Goal: Task Accomplishment & Management: Manage account settings

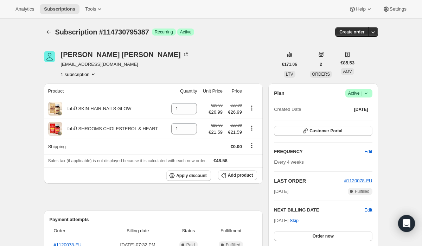
click at [80, 76] on button "1 subscription" at bounding box center [79, 74] width 36 height 7
click at [240, 175] on span "Add product" at bounding box center [240, 175] width 25 height 6
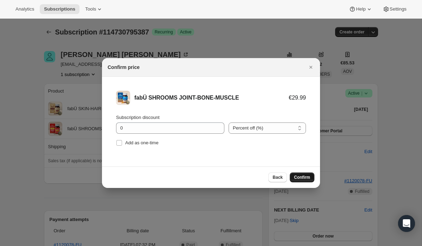
click at [303, 174] on button "Confirm" at bounding box center [302, 177] width 25 height 10
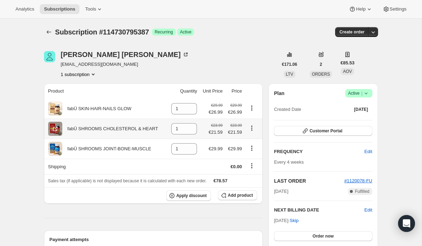
click at [252, 128] on icon "Product actions" at bounding box center [251, 127] width 1 height 1
click at [217, 129] on span "€21.59" at bounding box center [216, 132] width 14 height 7
click at [218, 109] on span "€26.99" at bounding box center [216, 112] width 14 height 7
click at [236, 111] on span "€26.99" at bounding box center [234, 112] width 15 height 7
click at [252, 147] on icon "Product actions" at bounding box center [251, 148] width 7 height 7
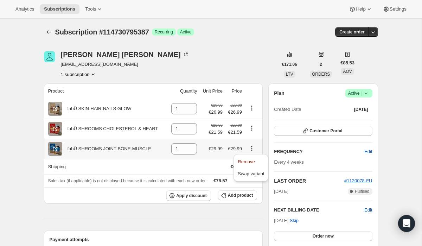
click at [215, 147] on span "€29.99" at bounding box center [216, 148] width 14 height 5
click at [214, 152] on td "€29.99" at bounding box center [212, 149] width 26 height 20
click at [249, 148] on icon "Product actions" at bounding box center [251, 148] width 7 height 7
click at [250, 157] on button "Remove" at bounding box center [251, 161] width 31 height 11
type input "0"
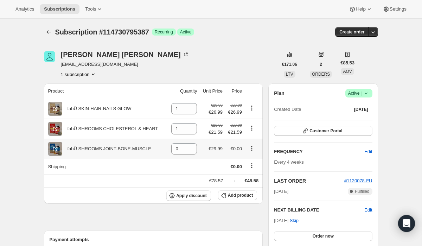
click at [254, 148] on icon "Product actions" at bounding box center [251, 148] width 7 height 7
click at [245, 164] on span "Remove" at bounding box center [246, 161] width 17 height 5
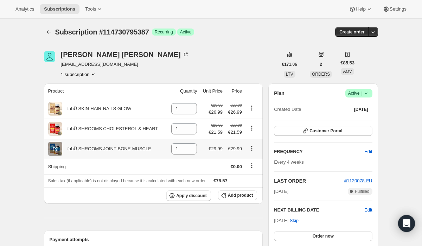
click at [252, 148] on icon "Product actions" at bounding box center [251, 148] width 7 height 7
click at [244, 162] on span "Remove" at bounding box center [246, 161] width 17 height 5
type input "0"
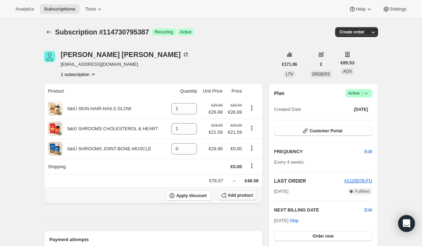
click at [226, 196] on icon "button" at bounding box center [223, 195] width 7 height 7
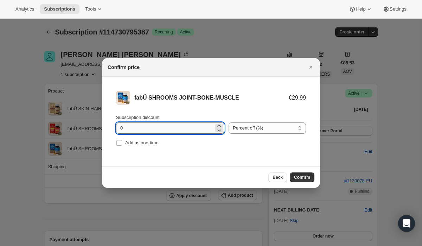
click at [155, 125] on input "0" at bounding box center [165, 127] width 98 height 11
type input "10"
click at [296, 175] on span "Confirm" at bounding box center [302, 177] width 16 height 6
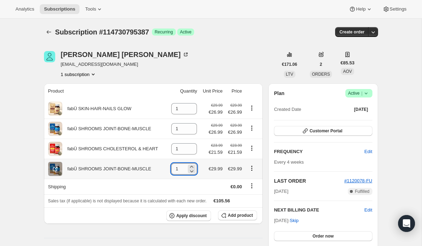
click at [180, 169] on input "1" at bounding box center [178, 168] width 15 height 11
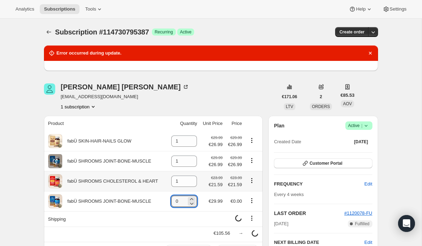
scroll to position [55, 0]
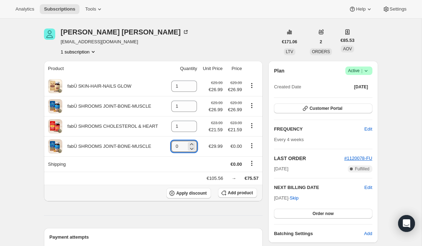
type input "0"
click at [120, 193] on div "Apply discount Add product" at bounding box center [153, 193] width 211 height 11
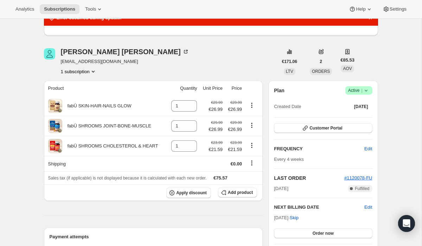
scroll to position [0, 0]
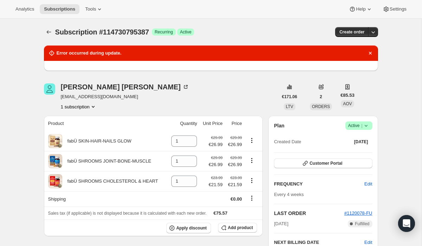
click at [237, 45] on div "Subscription #114730795387. This page is ready Subscription #114730795387 Succe…" at bounding box center [211, 32] width 334 height 27
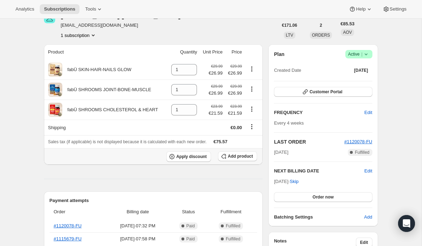
scroll to position [38, 0]
